Goal: Information Seeking & Learning: Check status

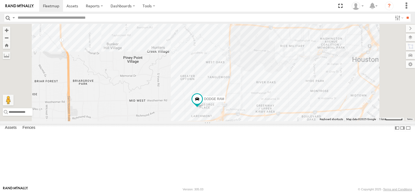
click at [255, 121] on div "2 TRANSIT VAN DODGE RAM" at bounding box center [207, 73] width 415 height 98
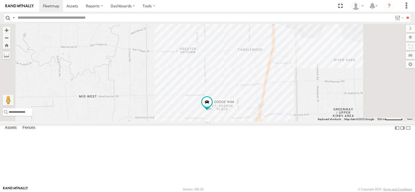
click at [255, 121] on div "TRANSIT VAN DODGE RAM ISUZU" at bounding box center [207, 73] width 415 height 98
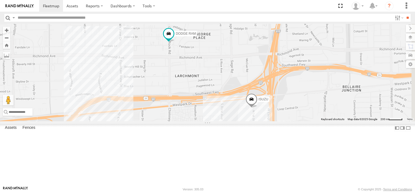
drag, startPoint x: 318, startPoint y: 126, endPoint x: 259, endPoint y: 51, distance: 95.2
click at [259, 51] on div "TRANSIT VAN DODGE RAM FORD F550 ISUZU" at bounding box center [207, 73] width 415 height 98
click at [196, 35] on span "DODGE RAM" at bounding box center [186, 34] width 20 height 4
click at [206, 38] on div at bounding box center [169, 34] width 74 height 8
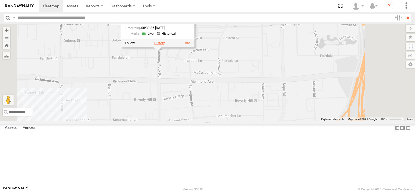
click at [165, 45] on label at bounding box center [159, 43] width 11 height 4
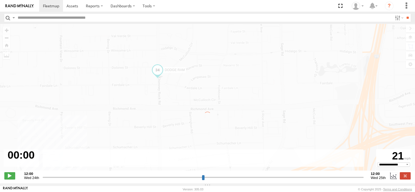
type input "**********"
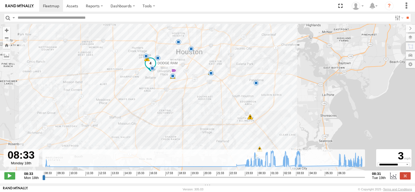
click at [302, 168] on icon at bounding box center [300, 166] width 4 height 4
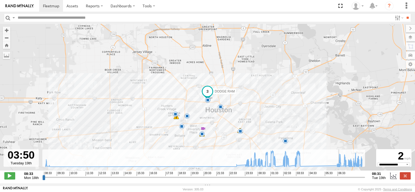
click at [337, 167] on icon at bounding box center [339, 166] width 4 height 4
click at [300, 166] on icon at bounding box center [204, 159] width 322 height 17
click at [337, 168] on icon at bounding box center [339, 166] width 4 height 4
click at [301, 168] on icon at bounding box center [300, 166] width 4 height 4
click at [338, 167] on icon at bounding box center [339, 166] width 4 height 4
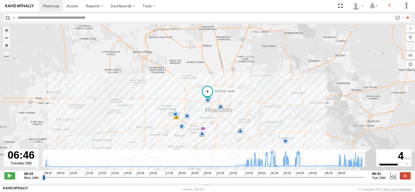
click at [276, 168] on icon at bounding box center [275, 167] width 4 height 4
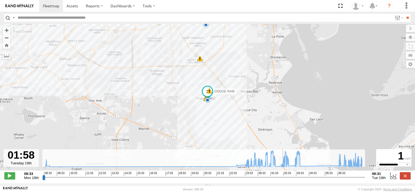
click at [281, 168] on icon at bounding box center [283, 166] width 4 height 4
click at [276, 168] on icon at bounding box center [275, 167] width 4 height 4
click at [281, 168] on icon at bounding box center [283, 166] width 4 height 4
click at [290, 168] on icon at bounding box center [289, 166] width 4 height 4
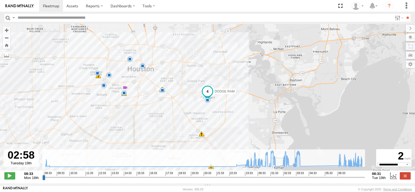
click at [293, 168] on icon at bounding box center [295, 165] width 4 height 4
click at [300, 167] on icon at bounding box center [300, 166] width 4 height 4
click at [337, 168] on icon at bounding box center [339, 166] width 4 height 4
click at [12, 7] on img at bounding box center [19, 6] width 28 height 4
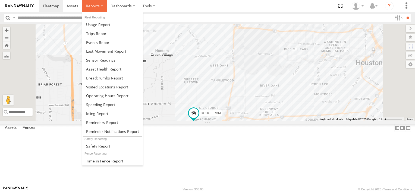
click at [95, 8] on label at bounding box center [94, 6] width 25 height 12
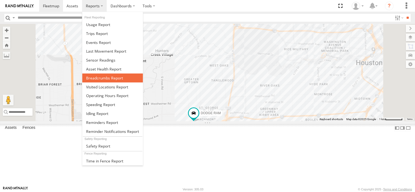
click at [99, 76] on span at bounding box center [104, 78] width 37 height 5
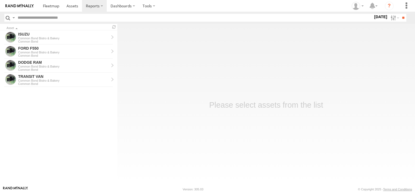
click at [373, 15] on label "[DATE]" at bounding box center [380, 17] width 15 height 6
click at [0, 0] on span "[DATE]" at bounding box center [0, 0] width 0 height 0
click at [403, 17] on input "**" at bounding box center [403, 18] width 6 height 8
click at [40, 65] on div "Common Bond Bistro & Bakery" at bounding box center [63, 66] width 91 height 3
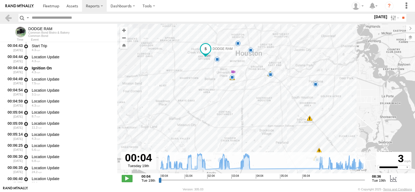
click at [373, 17] on label "19 Aug 25" at bounding box center [380, 17] width 15 height 6
click at [0, 0] on label at bounding box center [0, 0] width 0 height 0
click at [402, 17] on input "**" at bounding box center [403, 18] width 6 height 8
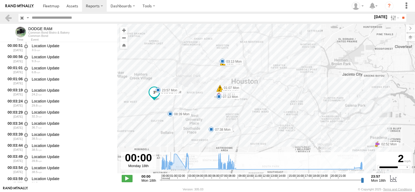
click at [171, 167] on icon at bounding box center [262, 161] width 206 height 17
click at [175, 167] on icon at bounding box center [262, 161] width 200 height 17
click at [183, 168] on icon at bounding box center [185, 167] width 5 height 5
click at [174, 168] on icon at bounding box center [262, 161] width 200 height 17
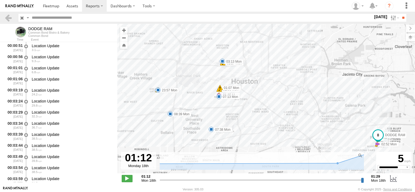
click at [172, 169] on icon at bounding box center [233, 162] width 265 height 15
click at [163, 163] on icon at bounding box center [233, 160] width 270 height 10
click at [244, 163] on icon at bounding box center [233, 160] width 270 height 10
click at [42, 34] on div "Common Bond Bistro & Bakery" at bounding box center [48, 32] width 41 height 3
click at [38, 27] on div "DODGE RAM" at bounding box center [48, 29] width 41 height 4
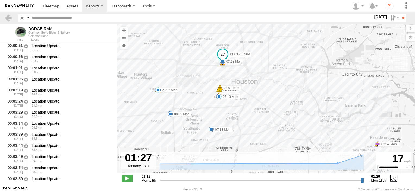
click at [38, 27] on div "DODGE RAM" at bounding box center [48, 29] width 41 height 4
click at [401, 16] on input "**" at bounding box center [403, 18] width 6 height 8
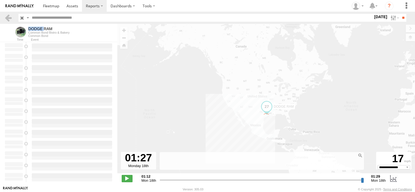
type input "**********"
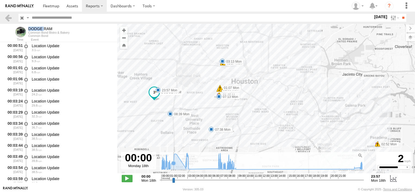
click at [172, 166] on icon at bounding box center [262, 161] width 206 height 17
click at [221, 61] on span at bounding box center [222, 61] width 5 height 5
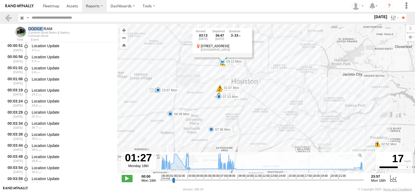
click at [189, 161] on icon at bounding box center [262, 161] width 206 height 17
click at [218, 169] on icon at bounding box center [218, 169] width 4 height 4
click at [191, 167] on icon at bounding box center [262, 161] width 206 height 17
click at [217, 168] on icon at bounding box center [218, 169] width 4 height 4
click at [189, 167] on icon at bounding box center [188, 169] width 4 height 4
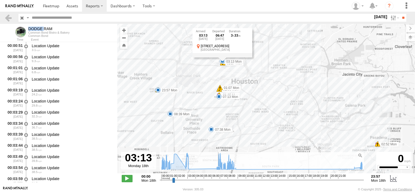
click at [218, 167] on icon at bounding box center [218, 169] width 4 height 4
click at [373, 17] on label "18 Aug 25" at bounding box center [380, 17] width 15 height 6
click at [0, 0] on label at bounding box center [0, 0] width 0 height 0
click at [402, 17] on input "**" at bounding box center [403, 18] width 6 height 8
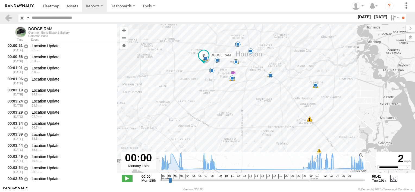
click at [182, 168] on icon at bounding box center [181, 169] width 4 height 4
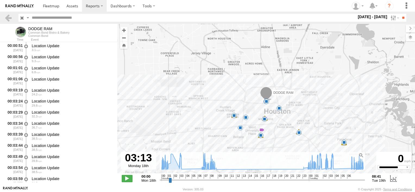
click at [203, 168] on icon at bounding box center [203, 169] width 4 height 4
click at [322, 169] on icon at bounding box center [321, 169] width 4 height 4
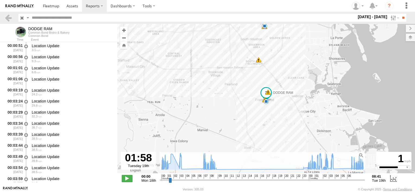
click at [324, 168] on icon at bounding box center [325, 169] width 4 height 4
click at [328, 168] on icon at bounding box center [328, 169] width 4 height 4
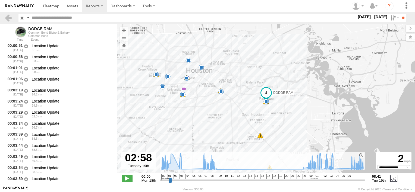
click at [330, 167] on icon at bounding box center [331, 168] width 4 height 4
click at [328, 168] on icon at bounding box center [328, 169] width 4 height 4
click at [329, 168] on icon at bounding box center [331, 168] width 4 height 4
click at [334, 168] on icon at bounding box center [333, 169] width 4 height 4
click at [350, 167] on icon at bounding box center [351, 168] width 4 height 4
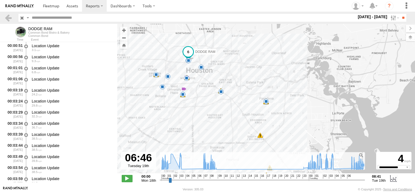
click at [362, 166] on icon at bounding box center [362, 165] width 4 height 4
click at [157, 78] on span at bounding box center [157, 77] width 10 height 10
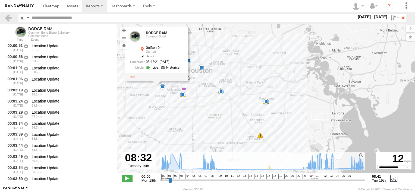
click at [141, 91] on div "DODGE RAM 00:28 Mon 01:05 Mon 02:52 Mon 00:41 Tue 03:13 Mon 07:13 Mon 07:38 Mon…" at bounding box center [266, 101] width 298 height 155
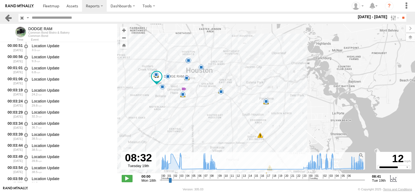
click at [10, 18] on link at bounding box center [8, 18] width 8 height 8
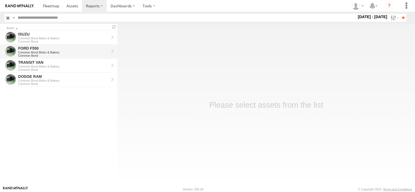
click at [56, 53] on div "Common Bond Bistro & Bakery" at bounding box center [63, 52] width 91 height 3
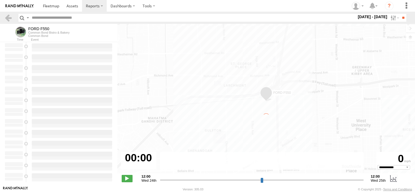
select select "**********"
type input "**********"
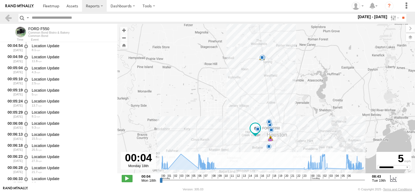
click at [38, 28] on div "FORD F550" at bounding box center [48, 29] width 41 height 4
click at [339, 165] on rect at bounding box center [263, 161] width 206 height 18
click at [346, 167] on icon at bounding box center [346, 169] width 4 height 4
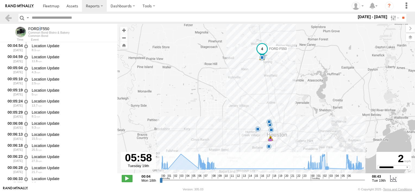
click at [327, 167] on icon at bounding box center [327, 168] width 4 height 4
click at [343, 167] on icon at bounding box center [262, 162] width 207 height 16
click at [174, 167] on icon at bounding box center [262, 162] width 207 height 16
click at [177, 167] on icon at bounding box center [263, 162] width 202 height 16
click at [180, 167] on icon at bounding box center [263, 162] width 202 height 16
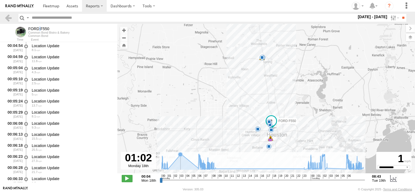
click at [180, 167] on icon at bounding box center [263, 162] width 202 height 16
click at [193, 167] on icon at bounding box center [262, 162] width 207 height 16
click at [168, 167] on icon at bounding box center [167, 169] width 4 height 4
click at [180, 160] on icon at bounding box center [262, 162] width 207 height 16
click at [165, 164] on icon at bounding box center [262, 162] width 207 height 16
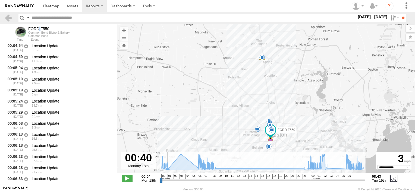
click at [172, 168] on icon at bounding box center [262, 162] width 207 height 16
click at [174, 166] on icon at bounding box center [263, 162] width 202 height 16
click at [179, 164] on icon at bounding box center [263, 162] width 202 height 16
click at [180, 163] on icon at bounding box center [263, 162] width 202 height 16
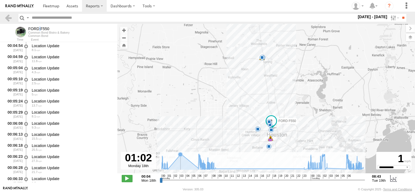
click at [180, 163] on icon at bounding box center [263, 162] width 202 height 16
click at [190, 165] on icon at bounding box center [262, 162] width 207 height 16
click at [168, 171] on div "FORD F550 00:59 Tue 01:18 Tue 01:37 Tue 01:53 Tue 02:33 Tue 02:52 Tue 05:58 Tue…" at bounding box center [266, 101] width 298 height 155
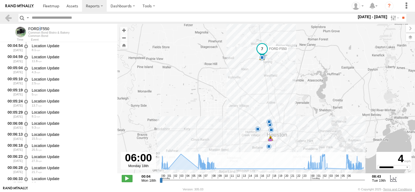
click at [168, 171] on div "FORD F550 00:59 Tue 01:18 Tue 01:37 Tue 01:53 Tue 02:33 Tue 02:52 Tue 05:58 Tue…" at bounding box center [266, 101] width 298 height 155
click at [167, 169] on icon at bounding box center [262, 162] width 207 height 16
click at [167, 169] on icon at bounding box center [167, 169] width 4 height 4
click at [8, 16] on link at bounding box center [8, 18] width 8 height 8
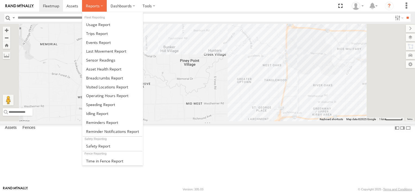
click at [95, 5] on span at bounding box center [93, 5] width 14 height 5
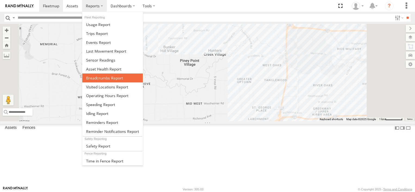
click at [93, 77] on span at bounding box center [104, 78] width 37 height 5
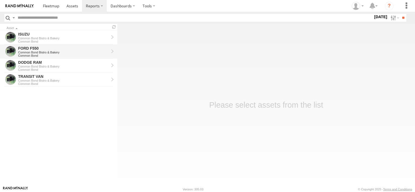
click at [38, 52] on div "Common Bond Bistro & Bakery" at bounding box center [63, 52] width 91 height 3
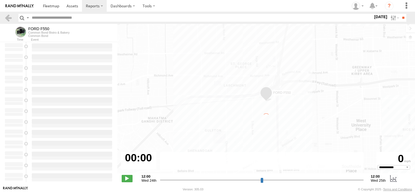
select select "**********"
type input "**********"
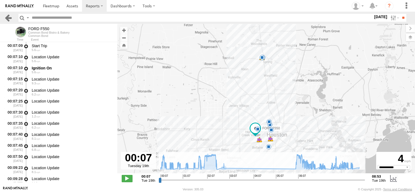
click at [7, 19] on link at bounding box center [8, 18] width 8 height 8
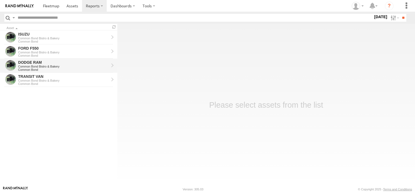
click at [52, 68] on div "Common Bond Bistro & Bakery" at bounding box center [63, 66] width 91 height 3
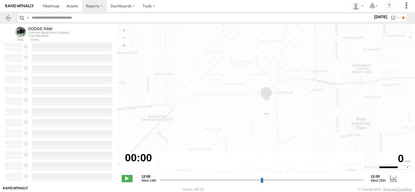
type input "**********"
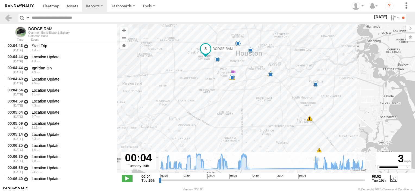
click at [38, 27] on div "DODGE RAM" at bounding box center [48, 29] width 41 height 4
click at [48, 7] on span at bounding box center [51, 5] width 16 height 5
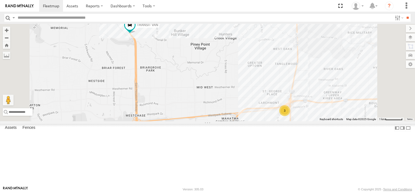
click at [0, 0] on div "Common Bond" at bounding box center [0, 0] width 0 height 0
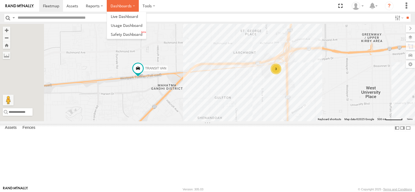
click at [126, 6] on label "Dashboards" at bounding box center [123, 6] width 32 height 12
click at [0, 0] on div "TRANSIT VAN Common Bond Westpark Tlwy Sharpstown 29.72223 -95.50739 Video FORD …" at bounding box center [0, 0] width 0 height 0
click at [18, 6] on img at bounding box center [19, 6] width 28 height 4
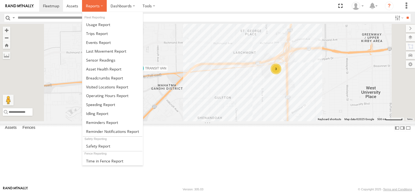
click at [100, 7] on label at bounding box center [94, 6] width 25 height 12
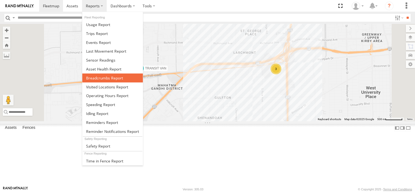
click at [99, 77] on span at bounding box center [104, 78] width 37 height 5
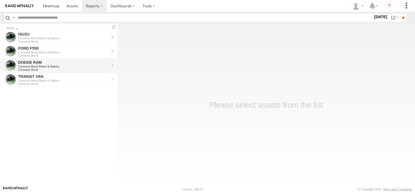
click at [58, 70] on div "Common Bond" at bounding box center [63, 69] width 91 height 3
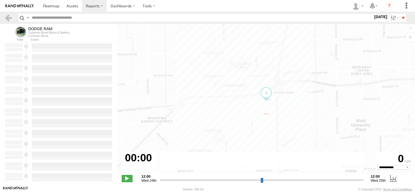
select select "**********"
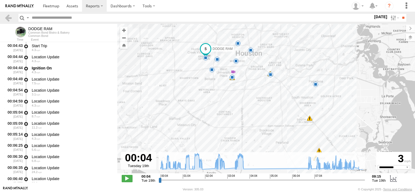
click at [376, 17] on label "[DATE]" at bounding box center [380, 17] width 15 height 6
click at [0, 0] on label at bounding box center [0, 0] width 0 height 0
click at [402, 17] on input "**" at bounding box center [403, 18] width 6 height 8
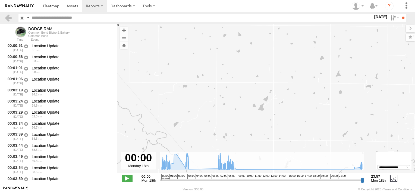
type input "**********"
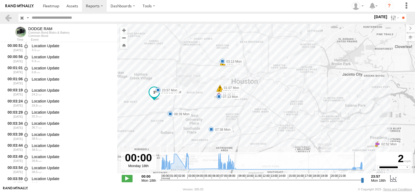
click at [352, 163] on rect at bounding box center [262, 161] width 205 height 18
click at [352, 167] on icon at bounding box center [262, 161] width 206 height 17
click at [218, 167] on icon at bounding box center [218, 169] width 4 height 4
click at [190, 169] on icon at bounding box center [188, 169] width 4 height 4
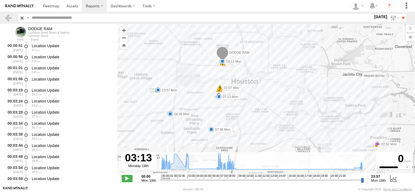
click at [217, 167] on icon at bounding box center [218, 169] width 4 height 4
click at [189, 166] on icon at bounding box center [262, 161] width 206 height 17
click at [170, 167] on icon at bounding box center [170, 168] width 4 height 4
click at [184, 169] on icon at bounding box center [185, 168] width 4 height 4
click at [175, 167] on icon at bounding box center [262, 161] width 200 height 17
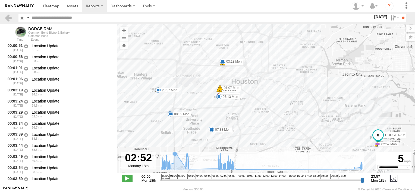
click at [175, 168] on icon at bounding box center [262, 161] width 200 height 17
click at [172, 168] on icon at bounding box center [262, 161] width 206 height 17
click at [174, 168] on icon at bounding box center [262, 161] width 200 height 17
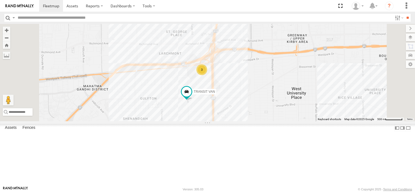
drag, startPoint x: 271, startPoint y: 92, endPoint x: 269, endPoint y: 104, distance: 11.8
click at [207, 75] on div "3" at bounding box center [201, 69] width 11 height 11
